Goal: Check status: Check status

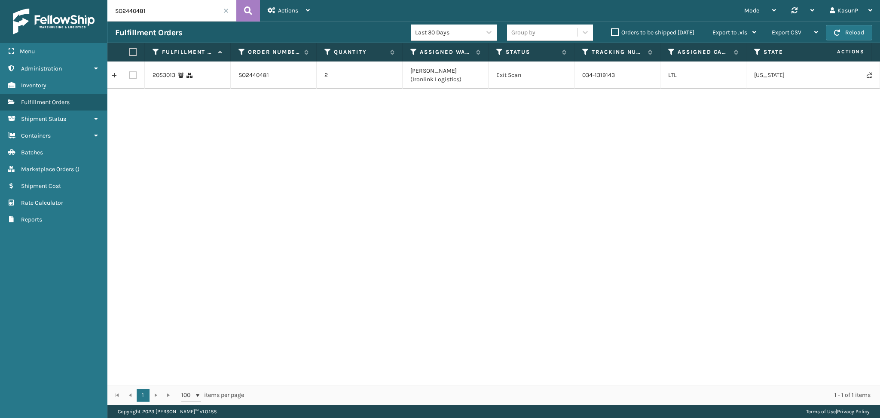
click at [131, 15] on input "SO2440481" at bounding box center [171, 10] width 129 height 21
paste input "12902471186633"
type input "[CREDIT_CARD_NUMBER]"
click at [246, 15] on icon at bounding box center [248, 10] width 8 height 13
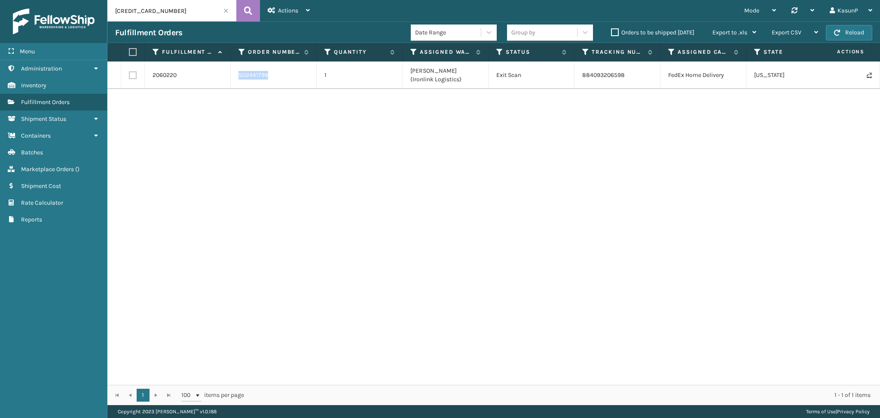
drag, startPoint x: 271, startPoint y: 75, endPoint x: 240, endPoint y: 75, distance: 30.9
click at [240, 75] on div "SO2441799" at bounding box center [274, 75] width 70 height 9
copy link "SO2441799"
